Goal: Check status: Check status

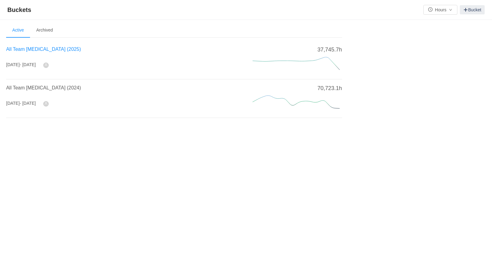
click at [26, 50] on span "All Team [MEDICAL_DATA] (2025)" at bounding box center [43, 49] width 75 height 5
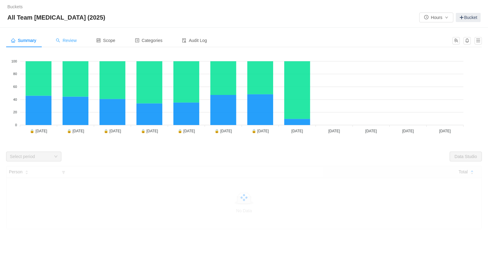
click at [63, 45] on div "Review" at bounding box center [66, 41] width 31 height 14
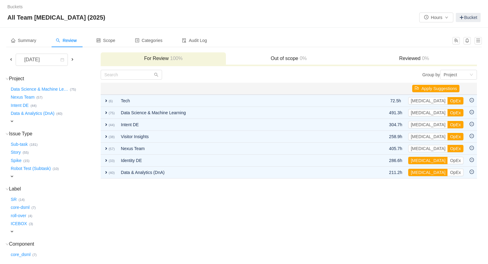
click at [9, 61] on span at bounding box center [11, 59] width 5 height 5
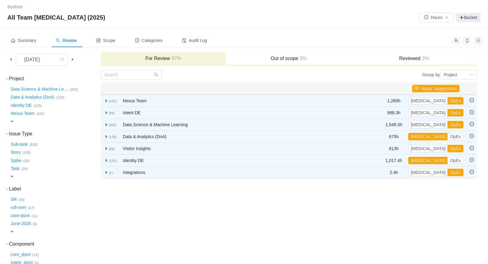
click at [145, 247] on td "Group by Project You will see tickets here after they were marked as out of sco…" at bounding box center [288, 231] width 377 height 322
click at [423, 57] on span "3%" at bounding box center [424, 58] width 9 height 5
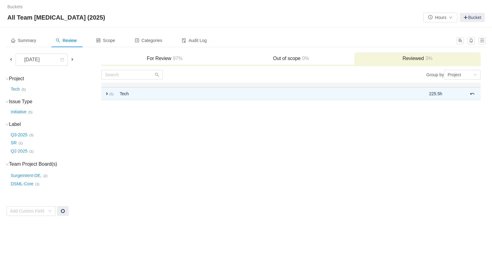
click at [136, 59] on h3 "For Review 97%" at bounding box center [165, 59] width 120 height 6
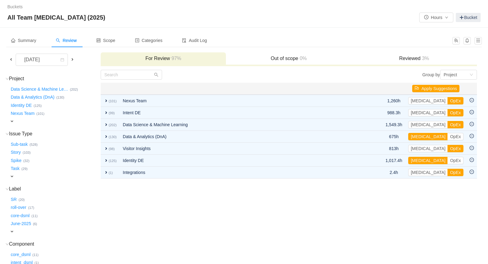
click at [9, 59] on span at bounding box center [11, 59] width 5 height 5
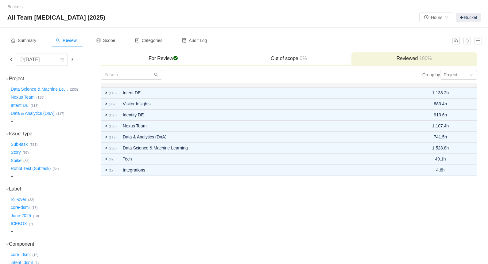
click at [146, 62] on h3 "For Review checked" at bounding box center [163, 59] width 119 height 6
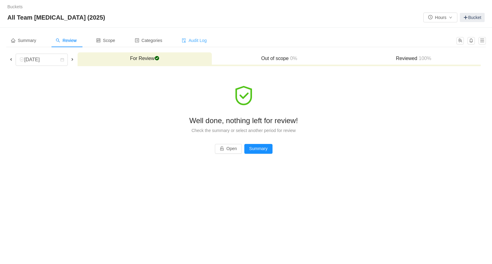
click at [195, 38] on span "Audit Log" at bounding box center [194, 40] width 25 height 5
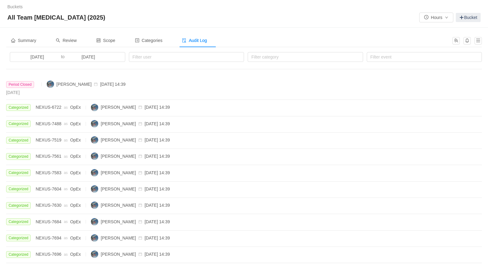
click at [17, 94] on span "[DATE]" at bounding box center [12, 92] width 13 height 5
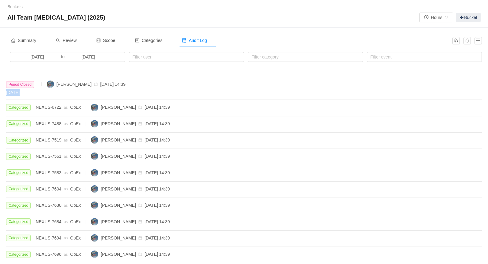
click at [17, 94] on span "[DATE]" at bounding box center [12, 92] width 13 height 5
click at [18, 96] on div "[DATE]" at bounding box center [243, 92] width 475 height 7
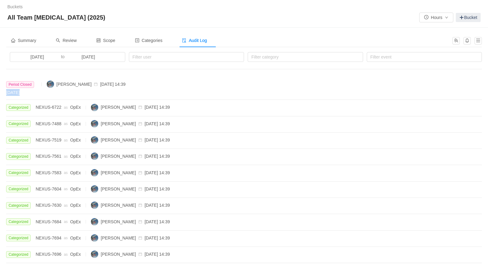
click at [18, 96] on div "[DATE]" at bounding box center [243, 92] width 475 height 7
click at [18, 96] on li "Period Closed [PERSON_NAME] [DATE] 14:39 [DATE]" at bounding box center [243, 88] width 475 height 23
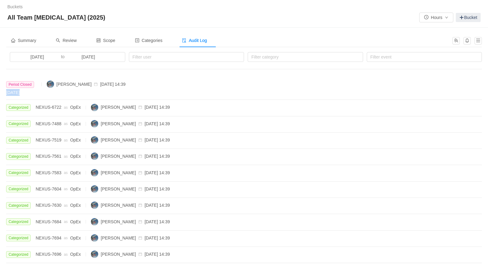
click at [18, 96] on li "Period Closed [PERSON_NAME] [DATE] 14:39 [DATE]" at bounding box center [243, 88] width 475 height 23
